Goal: Find specific page/section: Find specific page/section

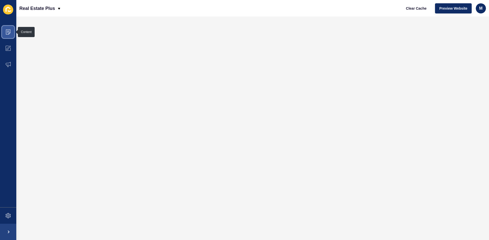
click at [8, 32] on icon at bounding box center [8, 32] width 5 height 5
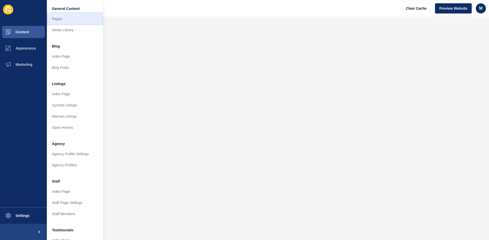
click at [66, 20] on link "Pages" at bounding box center [75, 18] width 56 height 11
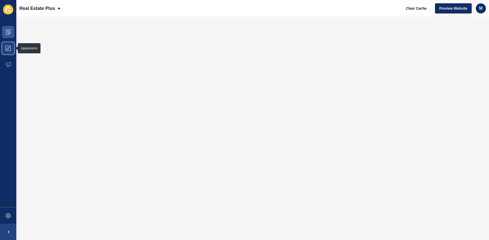
click at [3, 46] on span at bounding box center [8, 48] width 16 height 16
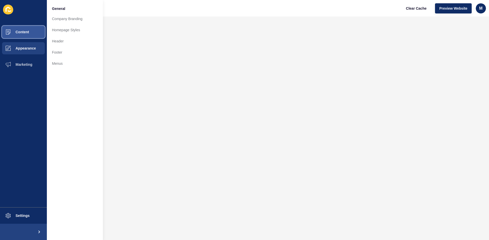
click at [10, 34] on icon at bounding box center [8, 32] width 5 height 5
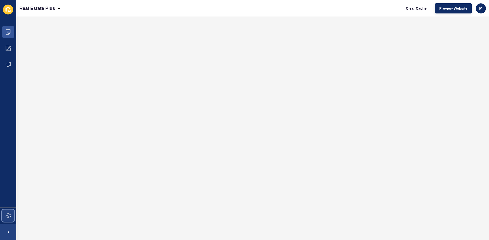
click at [4, 213] on span at bounding box center [8, 216] width 16 height 16
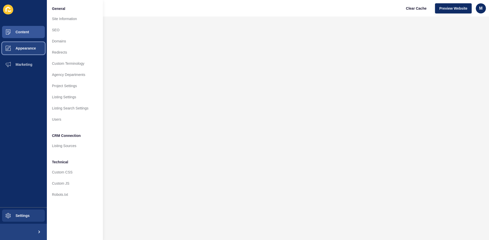
click at [33, 50] on button "Appearance" at bounding box center [23, 48] width 47 height 16
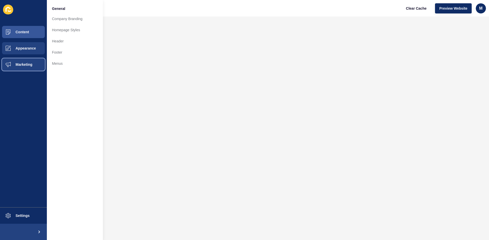
click at [31, 66] on span "Marketing" at bounding box center [15, 65] width 33 height 4
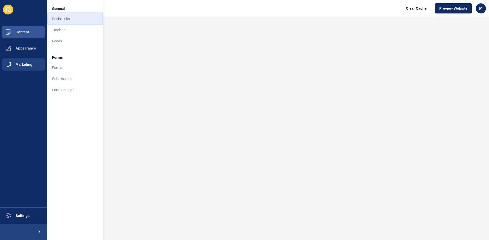
click at [62, 17] on link "Social links" at bounding box center [75, 18] width 56 height 11
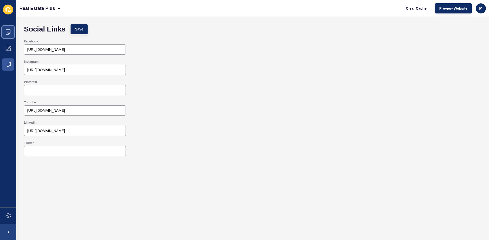
click at [7, 33] on icon at bounding box center [8, 32] width 5 height 5
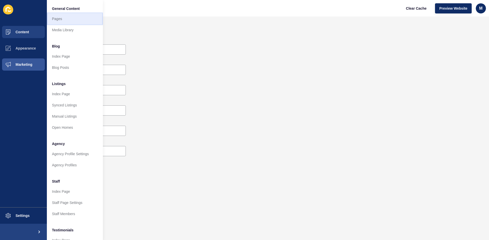
click at [81, 16] on link "Pages" at bounding box center [75, 18] width 56 height 11
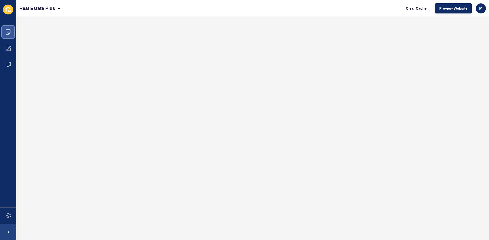
click at [7, 38] on span at bounding box center [8, 32] width 16 height 16
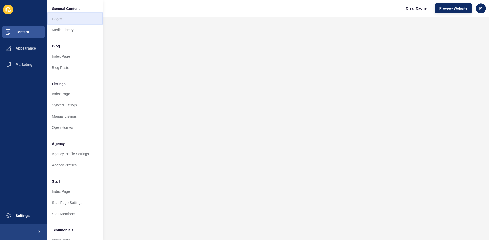
click at [70, 16] on link "Pages" at bounding box center [75, 18] width 56 height 11
